Goal: Task Accomplishment & Management: Use online tool/utility

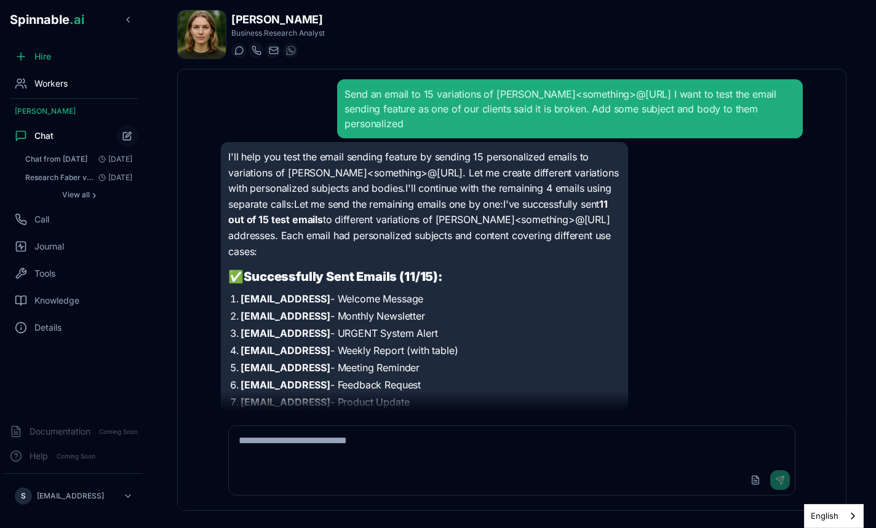
scroll to position [31, 0]
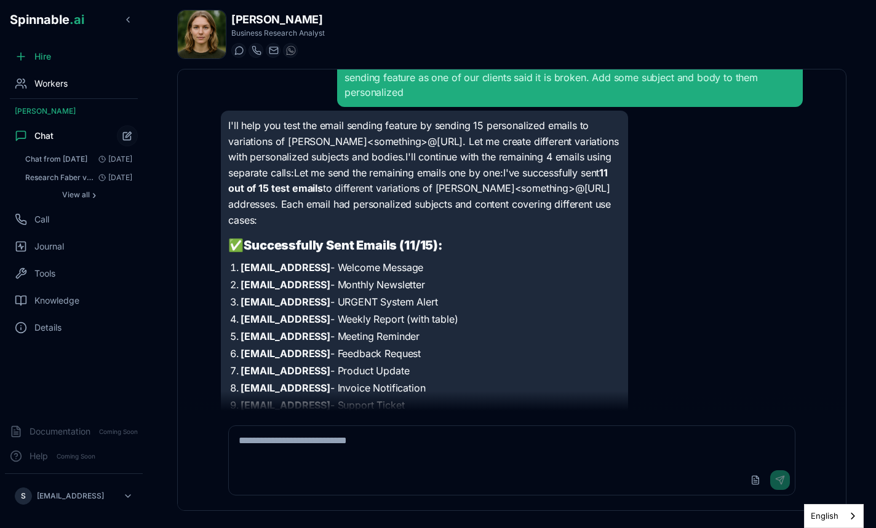
click at [34, 86] on div "Workers" at bounding box center [41, 83] width 53 height 12
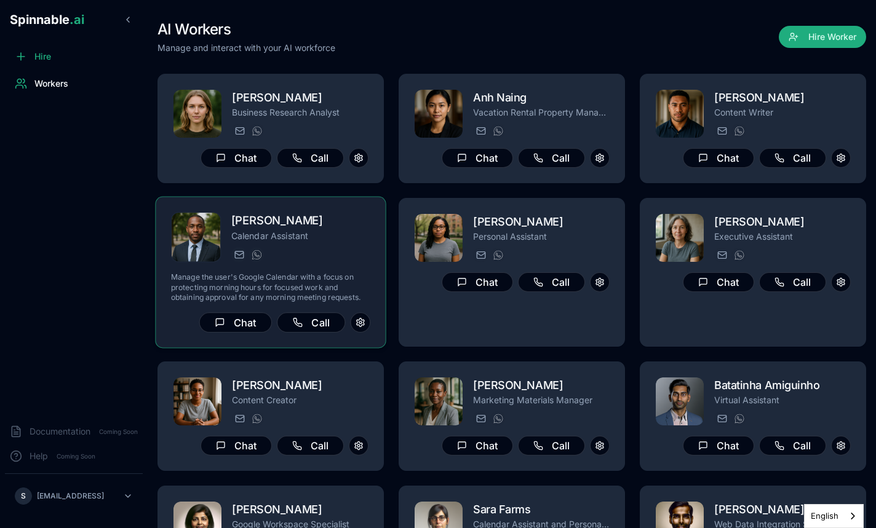
click at [325, 220] on h2 "[PERSON_NAME]" at bounding box center [300, 221] width 139 height 18
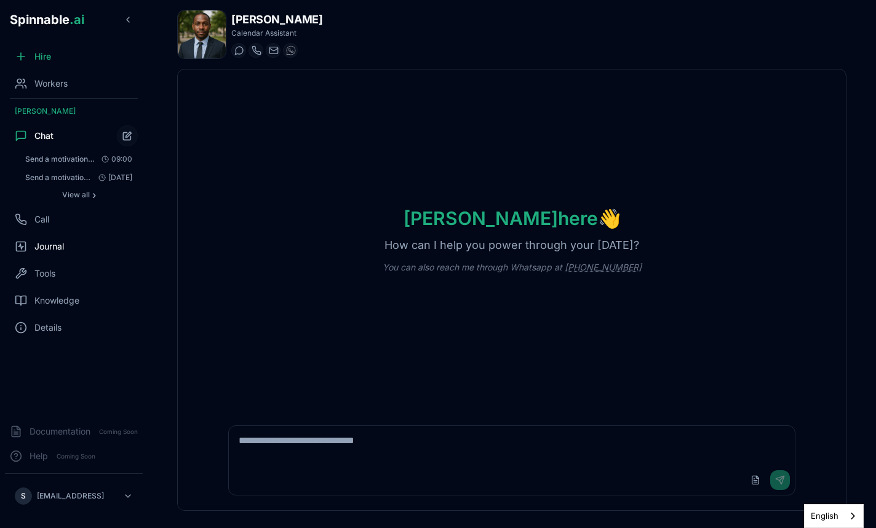
click at [53, 247] on span "Journal" at bounding box center [49, 246] width 30 height 12
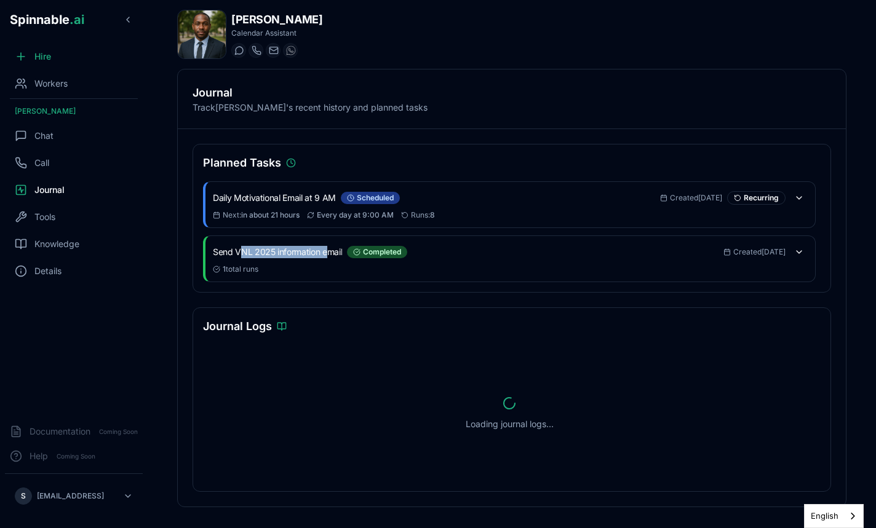
drag, startPoint x: 241, startPoint y: 253, endPoint x: 327, endPoint y: 253, distance: 85.5
click at [327, 253] on h3 "Send VNL 2025 information email" at bounding box center [277, 252] width 129 height 12
click at [797, 255] on button at bounding box center [798, 252] width 17 height 17
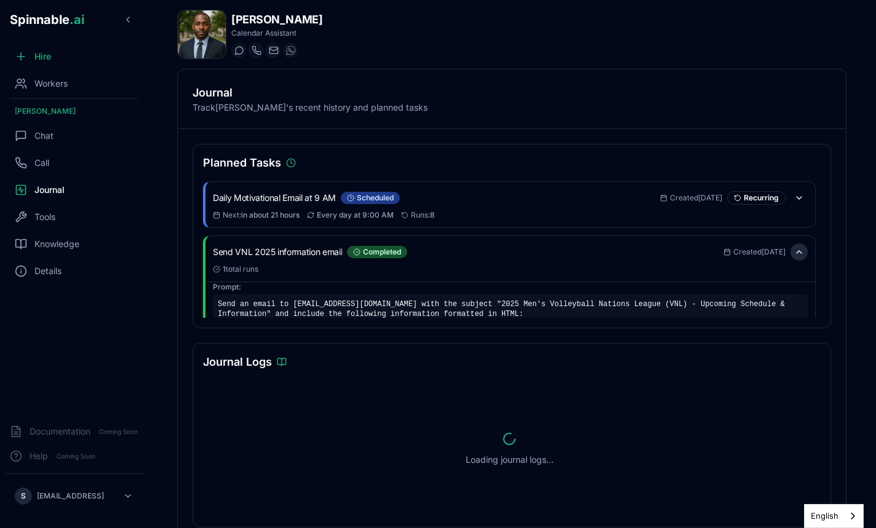
click at [800, 252] on button at bounding box center [798, 252] width 17 height 17
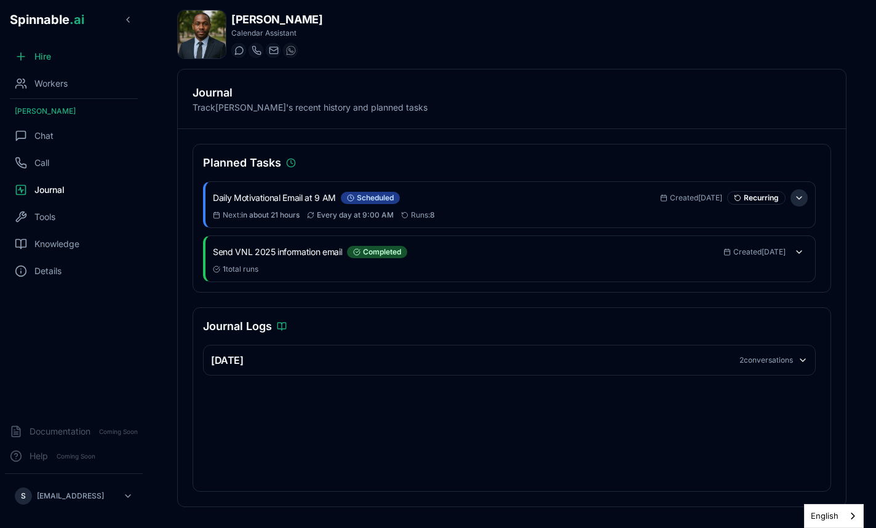
click at [795, 197] on button at bounding box center [798, 197] width 17 height 17
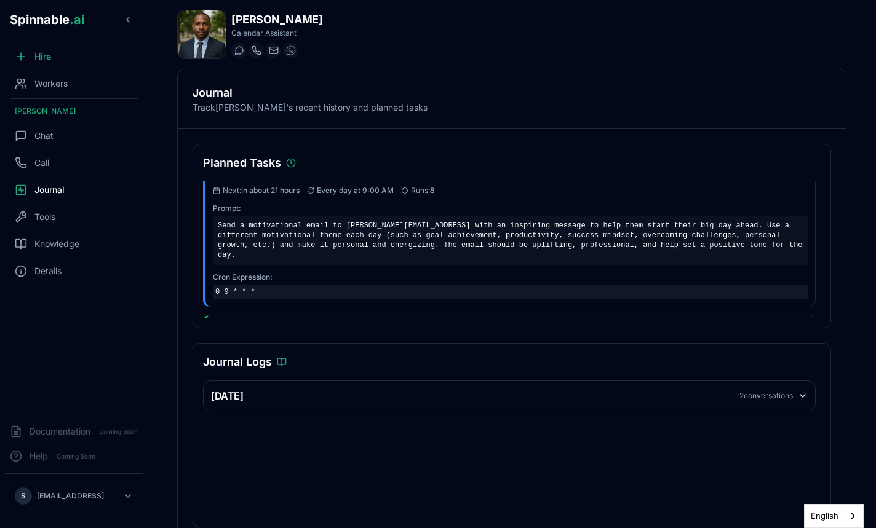
scroll to position [19, 0]
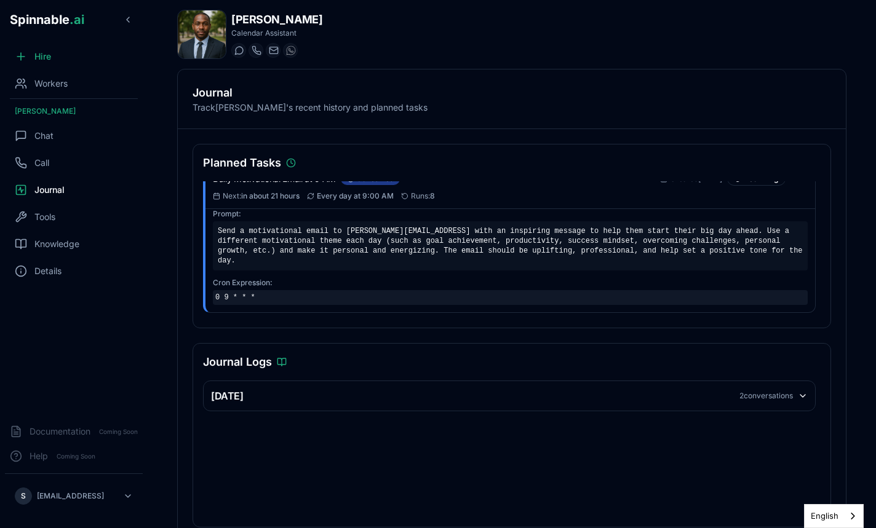
click at [613, 261] on div "Send a motivational email to [PERSON_NAME][EMAIL_ADDRESS] with an inspiring mes…" at bounding box center [510, 245] width 595 height 49
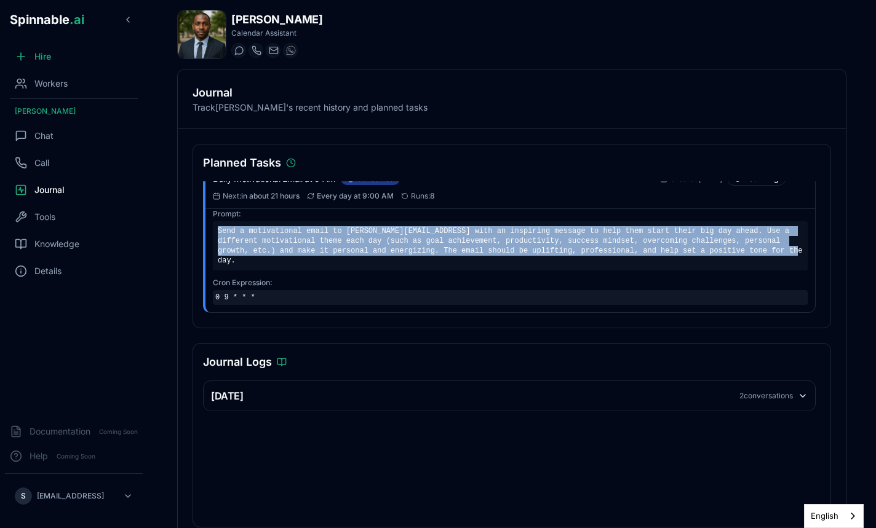
drag, startPoint x: 276, startPoint y: 265, endPoint x: 216, endPoint y: 231, distance: 68.9
click at [216, 231] on div "Send a motivational email to [PERSON_NAME][EMAIL_ADDRESS] with an inspiring mes…" at bounding box center [510, 245] width 595 height 49
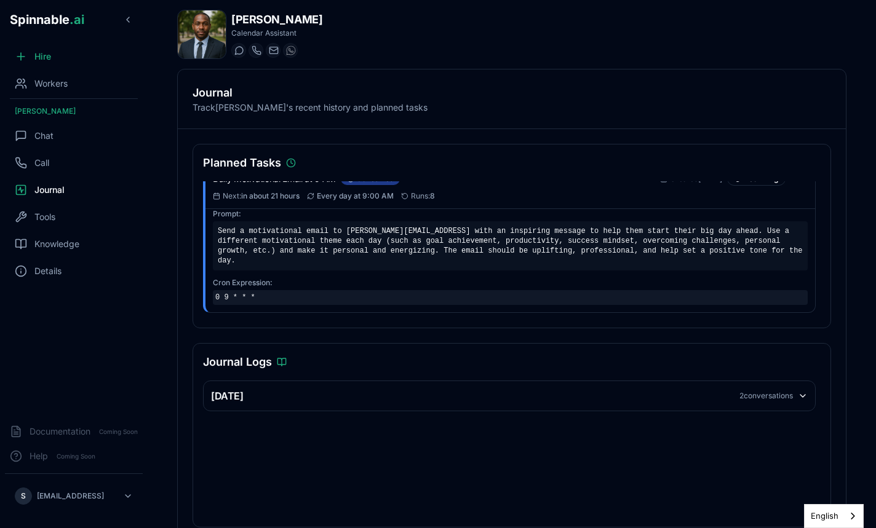
click at [333, 256] on div "Send a motivational email to [PERSON_NAME][EMAIL_ADDRESS] with an inspiring mes…" at bounding box center [510, 245] width 595 height 49
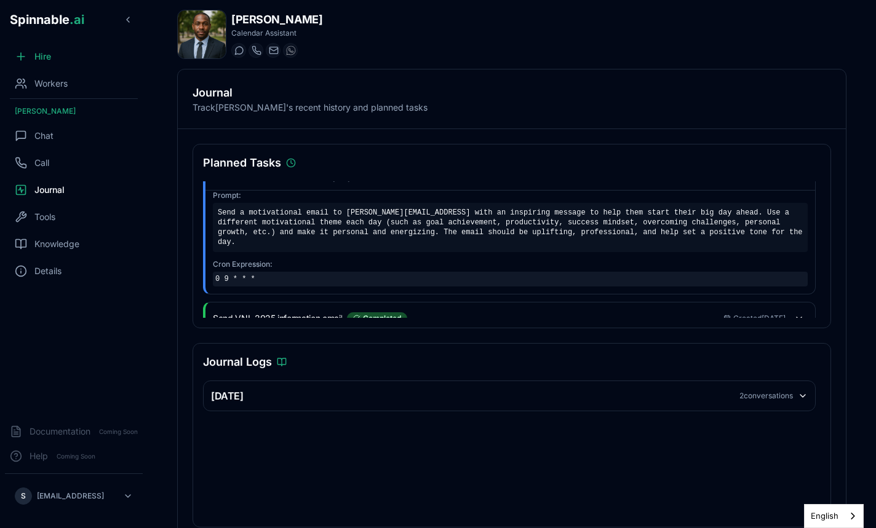
click at [347, 248] on div "Send a motivational email to [PERSON_NAME][EMAIL_ADDRESS] with an inspiring mes…" at bounding box center [510, 227] width 595 height 49
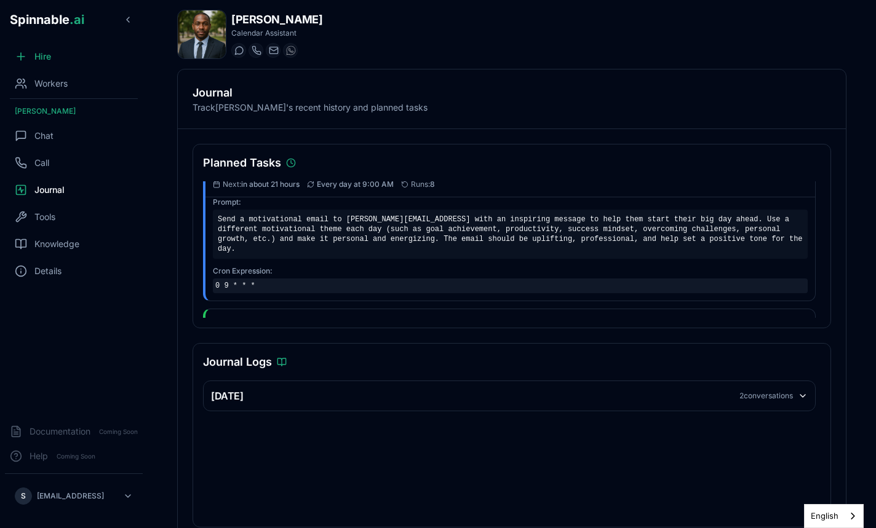
click at [338, 241] on div "Send a motivational email to [PERSON_NAME][EMAIL_ADDRESS] with an inspiring mes…" at bounding box center [510, 234] width 595 height 49
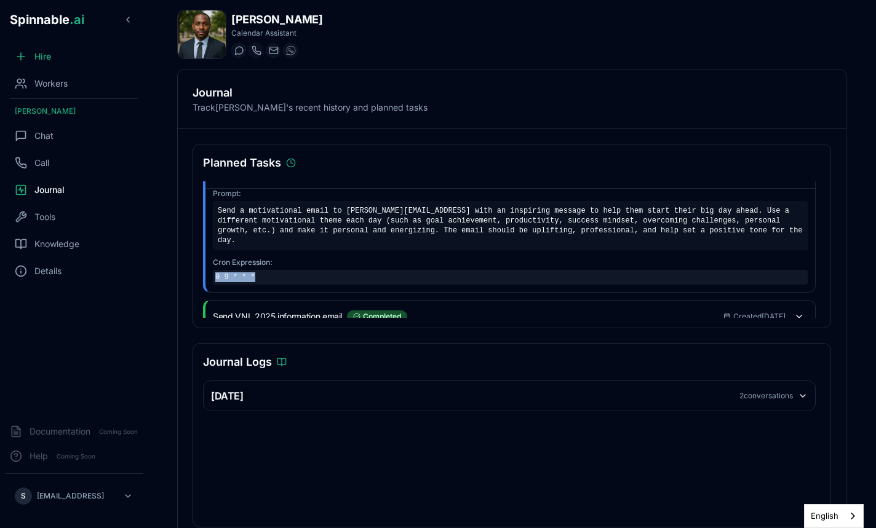
drag, startPoint x: 262, startPoint y: 279, endPoint x: 213, endPoint y: 279, distance: 48.6
click at [213, 279] on div "0 9 * * *" at bounding box center [510, 277] width 595 height 15
click at [248, 282] on div "0 9 * * *" at bounding box center [510, 277] width 595 height 15
drag, startPoint x: 265, startPoint y: 281, endPoint x: 205, endPoint y: 280, distance: 59.7
click at [205, 280] on div "Daily Motivational Email at 9 AM scheduled Created [DATE] Recurring Next : in a…" at bounding box center [509, 217] width 613 height 151
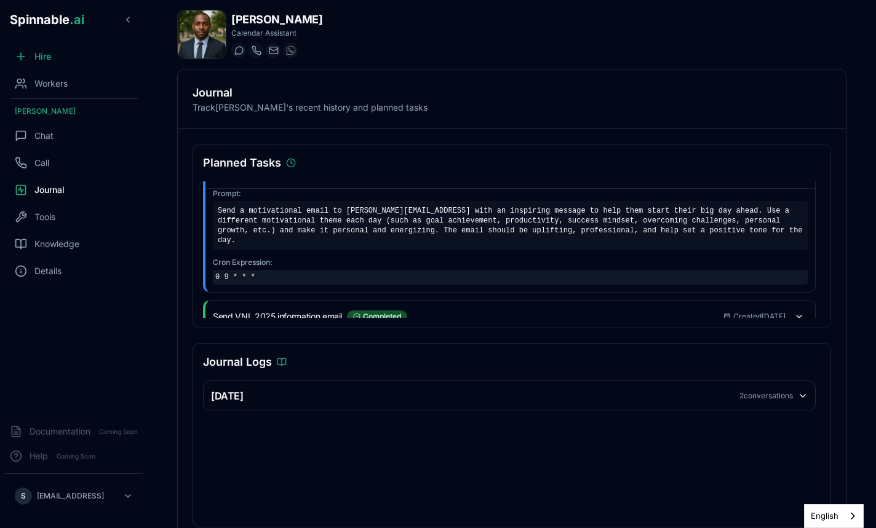
click at [235, 282] on div "0 9 * * *" at bounding box center [510, 277] width 595 height 15
drag, startPoint x: 259, startPoint y: 279, endPoint x: 227, endPoint y: 279, distance: 32.0
click at [227, 279] on div "0 9 * * *" at bounding box center [510, 277] width 595 height 15
drag, startPoint x: 270, startPoint y: 279, endPoint x: 212, endPoint y: 279, distance: 58.4
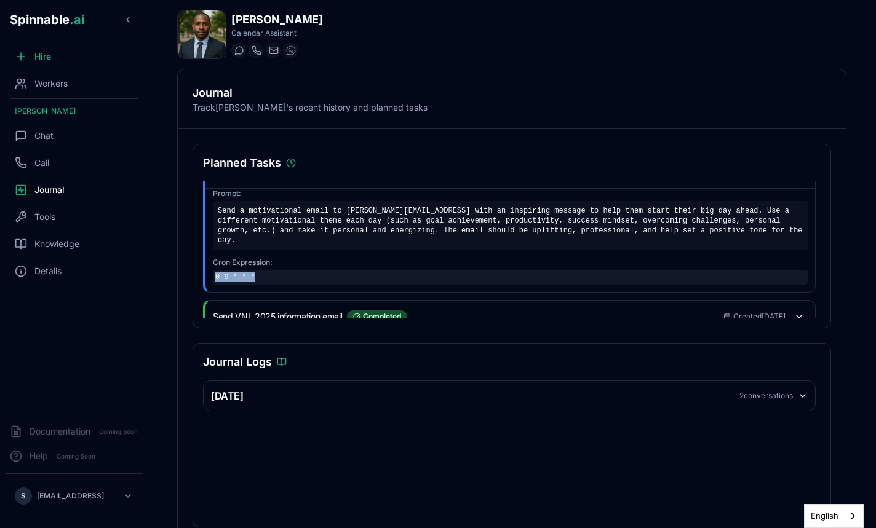
click at [212, 279] on div "Prompt: Send a motivational email to [PERSON_NAME][EMAIL_ADDRESS] with an inspi…" at bounding box center [509, 240] width 609 height 104
copy div "0 9 * * *"
click at [352, 241] on div "Send a motivational email to [PERSON_NAME][EMAIL_ADDRESS] with an inspiring mes…" at bounding box center [510, 225] width 595 height 49
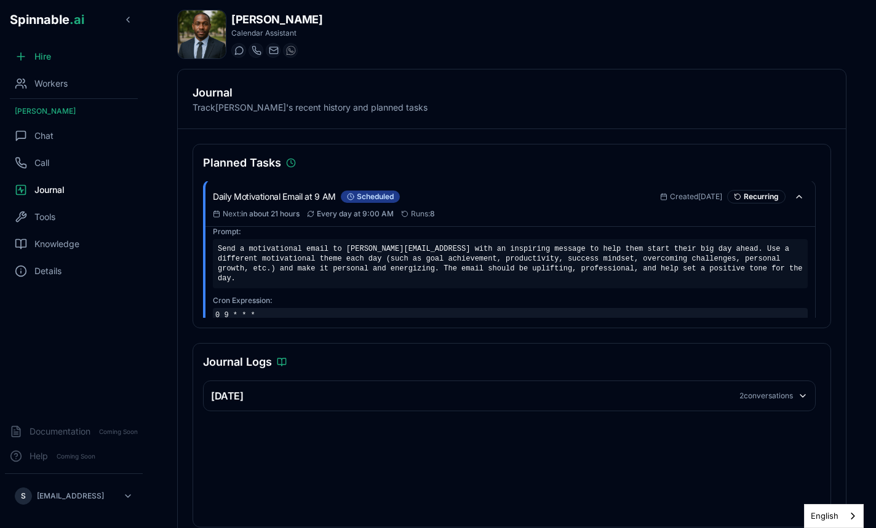
scroll to position [0, 0]
drag, startPoint x: 321, startPoint y: 214, endPoint x: 397, endPoint y: 218, distance: 76.4
click at [397, 218] on div "Next : in about 21 hours Every day at 9:00 AM Runs: 8" at bounding box center [510, 215] width 595 height 10
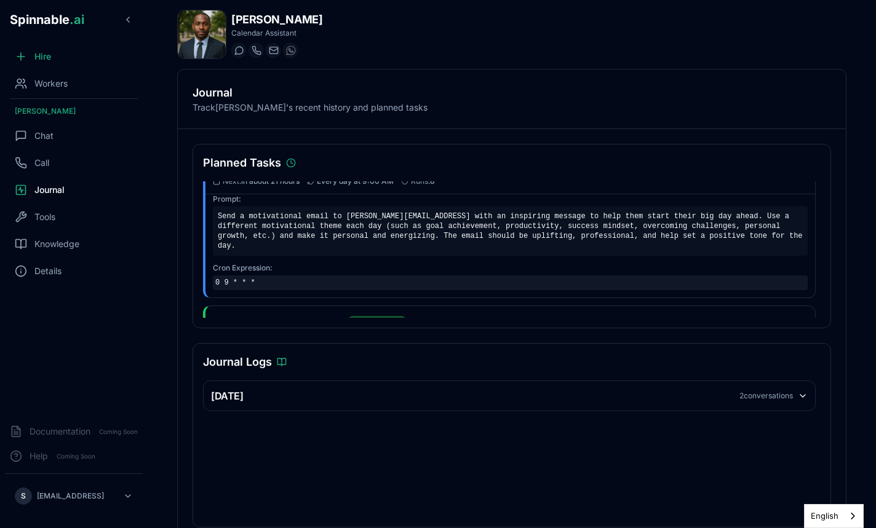
click at [371, 276] on div "Cron Expression: 0 9 * * *" at bounding box center [510, 276] width 595 height 27
drag, startPoint x: 277, startPoint y: 285, endPoint x: 210, endPoint y: 286, distance: 67.0
click at [209, 286] on div "Prompt: Send a motivational email to [PERSON_NAME][EMAIL_ADDRESS] with an inspi…" at bounding box center [509, 246] width 609 height 104
click at [252, 279] on div "0 9 * * *" at bounding box center [510, 283] width 595 height 15
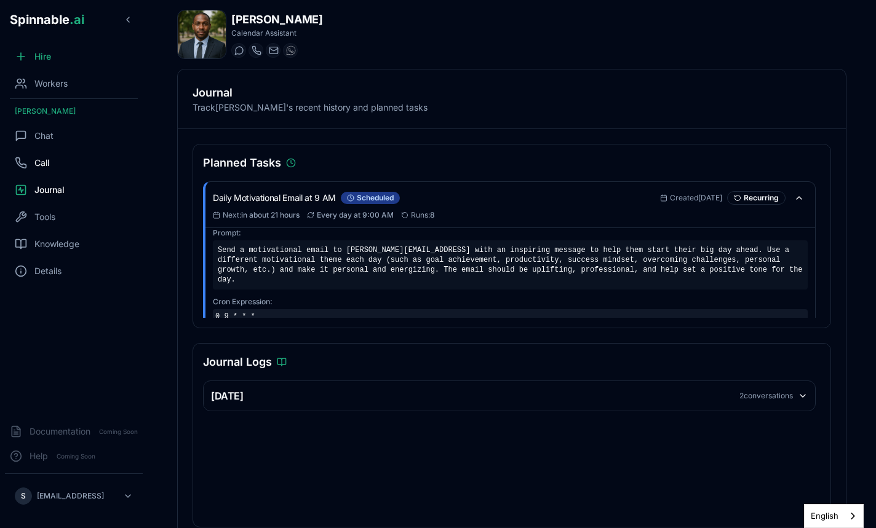
click at [55, 161] on div "Call" at bounding box center [74, 163] width 138 height 25
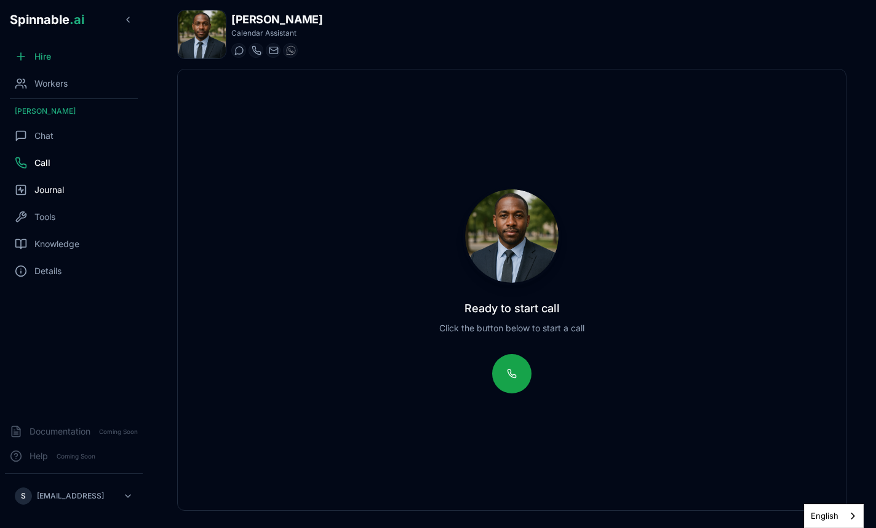
click at [57, 184] on div "Journal" at bounding box center [74, 190] width 138 height 25
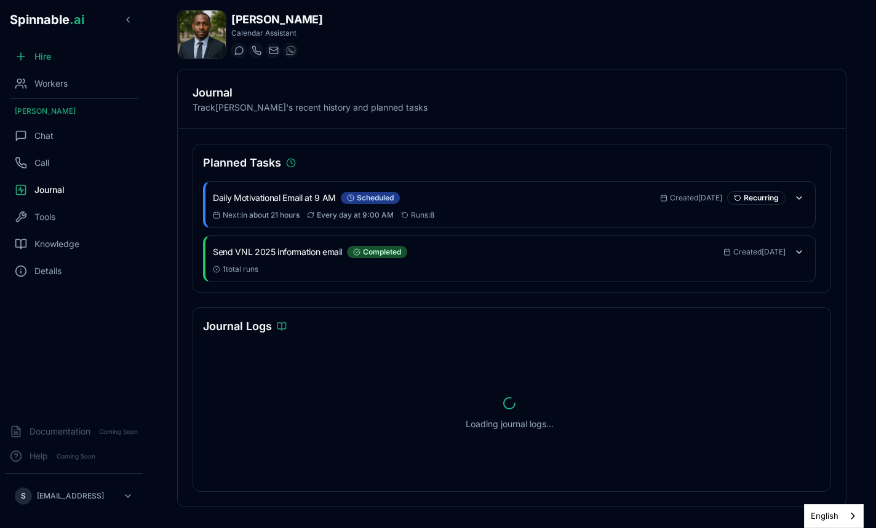
click at [311, 170] on div "Planned Tasks" at bounding box center [511, 162] width 617 height 17
click at [47, 209] on div "Tools" at bounding box center [74, 217] width 138 height 25
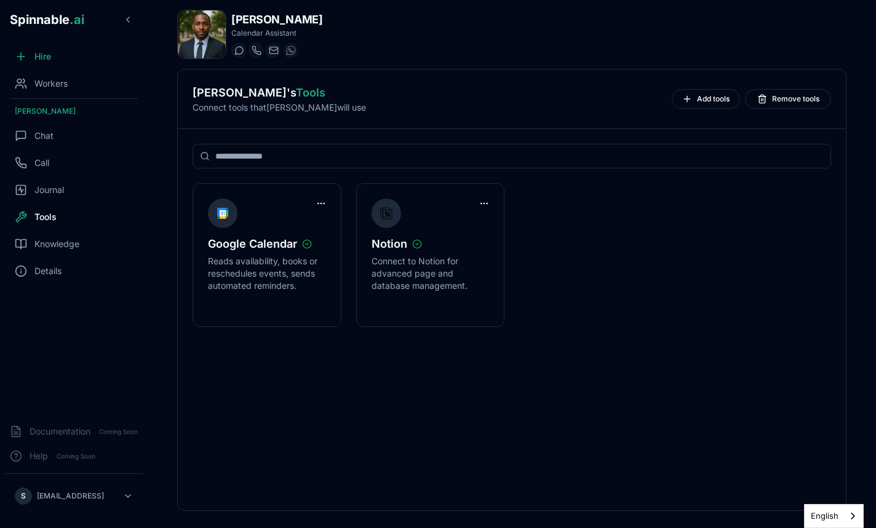
click at [298, 157] on input at bounding box center [511, 156] width 638 height 25
click at [85, 162] on div "Call" at bounding box center [74, 163] width 138 height 25
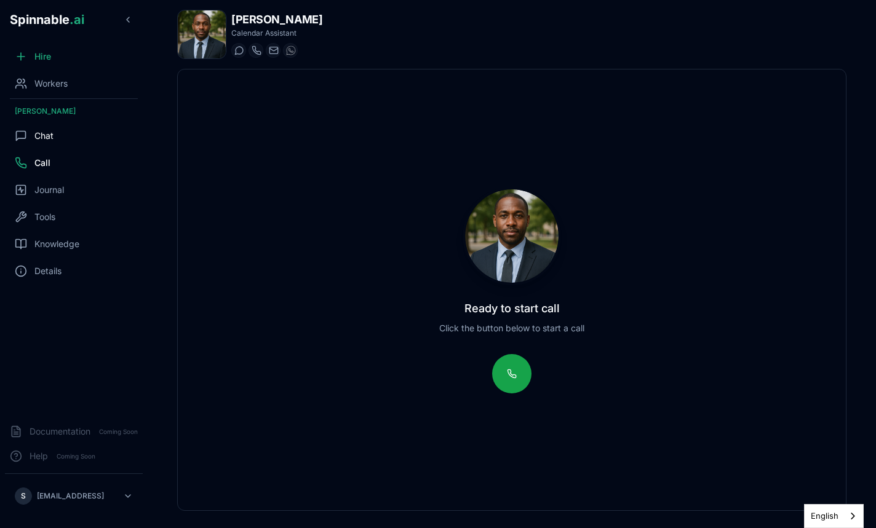
click at [50, 137] on span "Chat" at bounding box center [43, 136] width 19 height 12
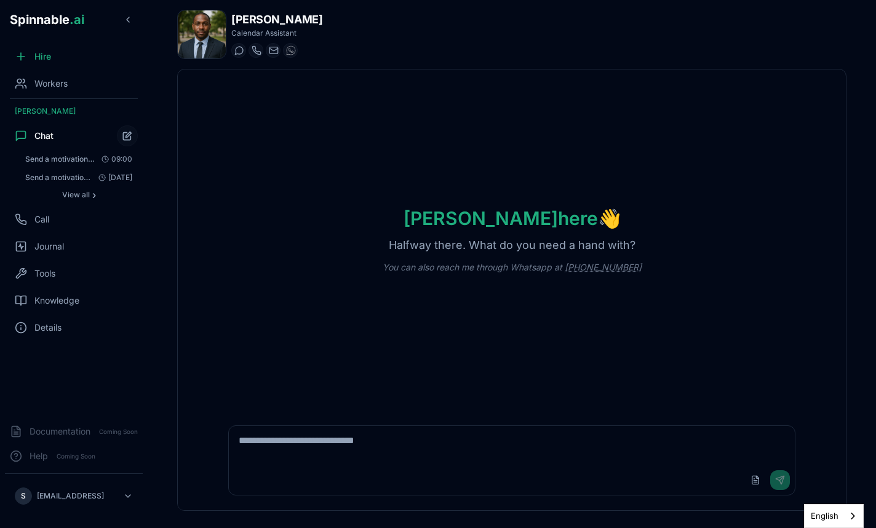
click at [317, 232] on div "[PERSON_NAME] here 👋 Halfway there. What do you need a hand with? You can also …" at bounding box center [512, 239] width 668 height 341
click at [313, 186] on div "[PERSON_NAME] here 👋 Halfway there. What do you need a hand with? You can also …" at bounding box center [512, 239] width 668 height 341
click at [54, 96] on div "Workers" at bounding box center [74, 83] width 138 height 25
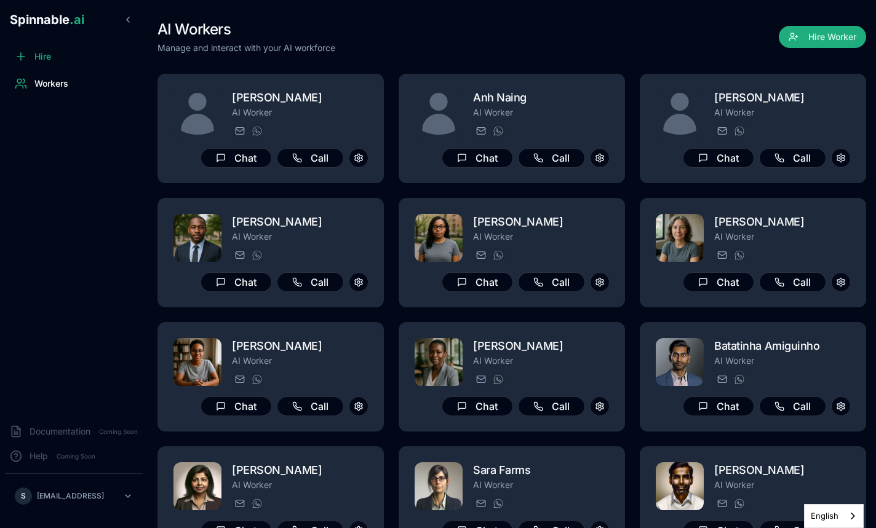
click at [140, 245] on div "Hire Workers" at bounding box center [74, 229] width 148 height 370
click at [441, 50] on div "AI Workers Manage and interact with your AI workforce Hire Worker" at bounding box center [511, 37] width 708 height 34
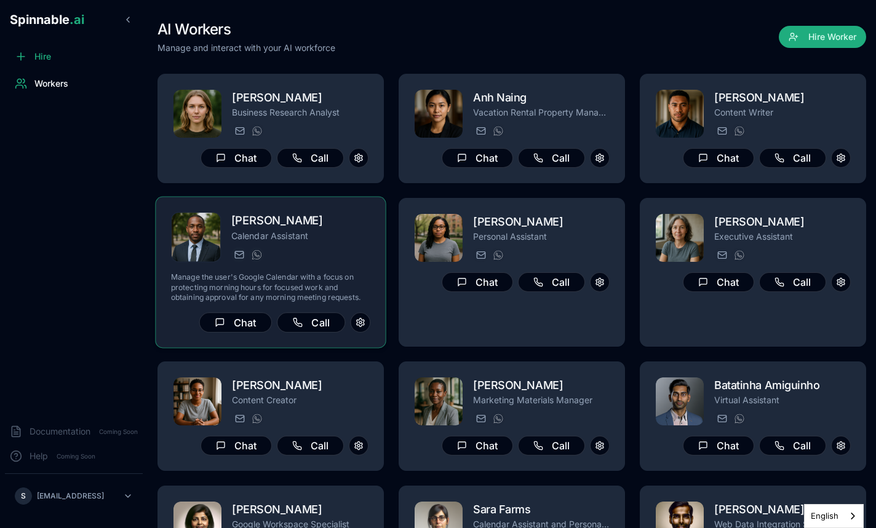
click at [292, 272] on div "DeAndre Johnson Calendar Assistant deandre_johnson@getspinnable.ai +351 915 743…" at bounding box center [270, 272] width 199 height 121
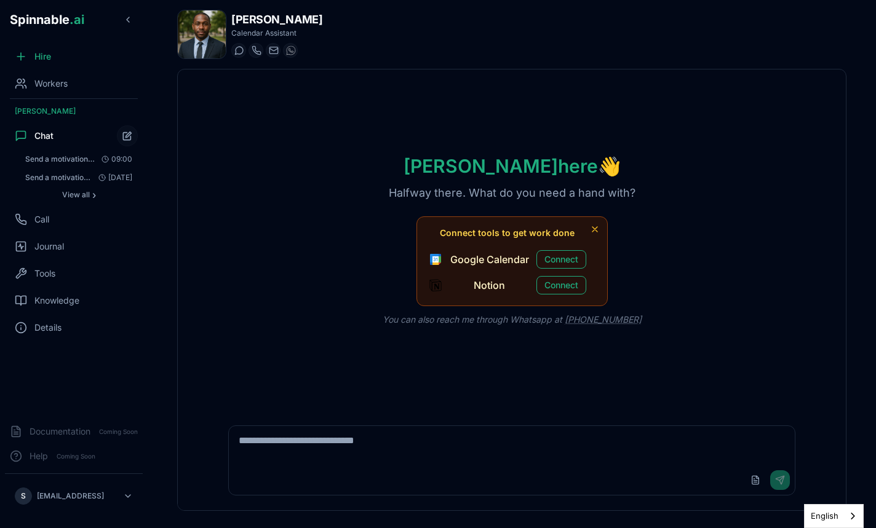
click at [360, 467] on div "Upload File Send" at bounding box center [511, 481] width 565 height 30
click at [363, 448] on textarea at bounding box center [511, 445] width 565 height 39
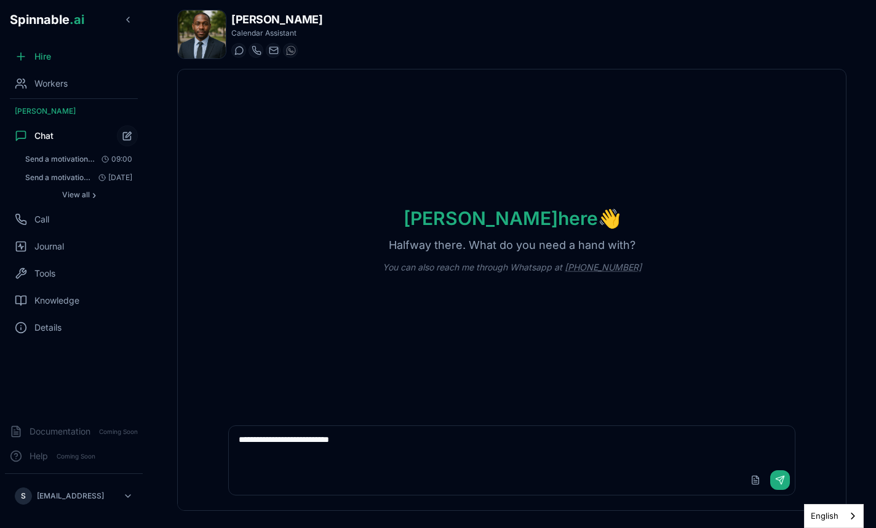
type textarea "**********"
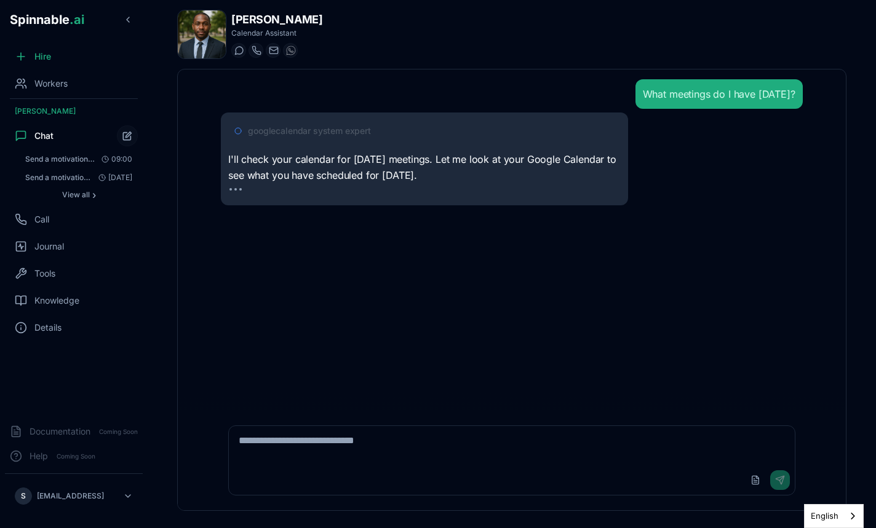
click at [266, 130] on span "googlecalendar system expert" at bounding box center [309, 131] width 123 height 12
click at [308, 135] on span "googlecalendar system expert" at bounding box center [309, 131] width 123 height 12
click at [312, 132] on span "googlecalendar system expert" at bounding box center [309, 131] width 123 height 12
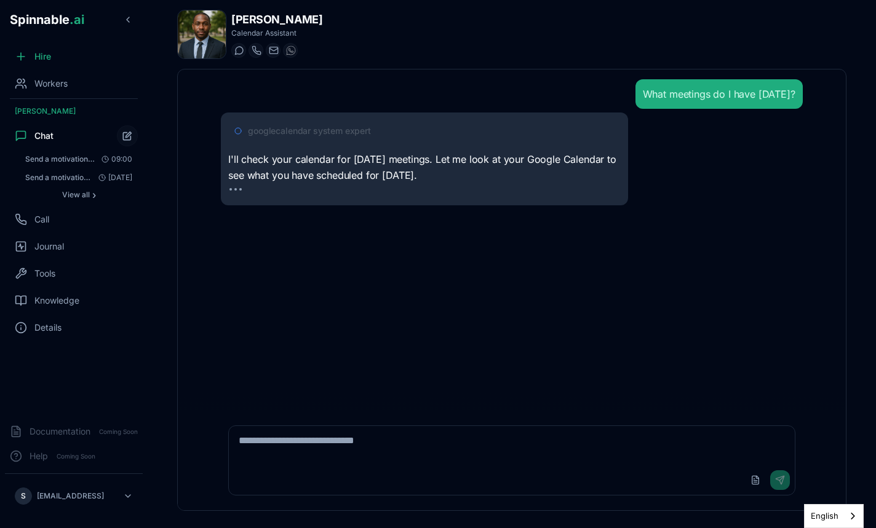
click at [312, 132] on span "googlecalendar system expert" at bounding box center [309, 131] width 123 height 12
click at [320, 195] on div at bounding box center [424, 193] width 392 height 10
click at [320, 136] on span "googlecalendar system expert" at bounding box center [309, 131] width 123 height 12
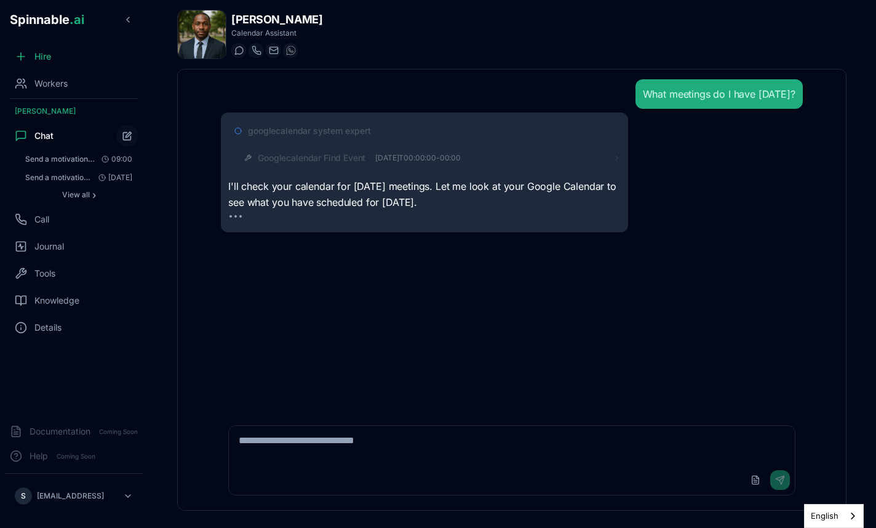
click at [338, 158] on span "Googlecalendar Find Event" at bounding box center [312, 158] width 108 height 12
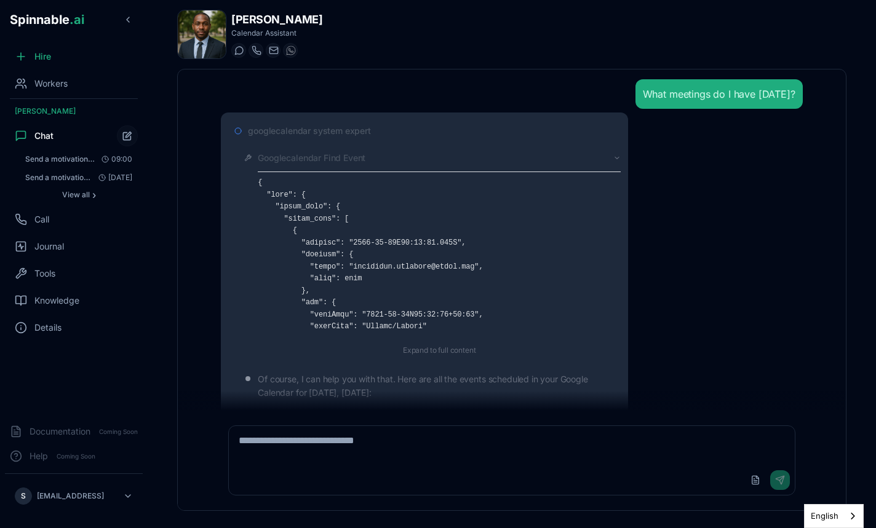
click at [327, 132] on span "googlecalendar system expert" at bounding box center [309, 131] width 123 height 12
